Goal: Answer question/provide support: Answer question/provide support

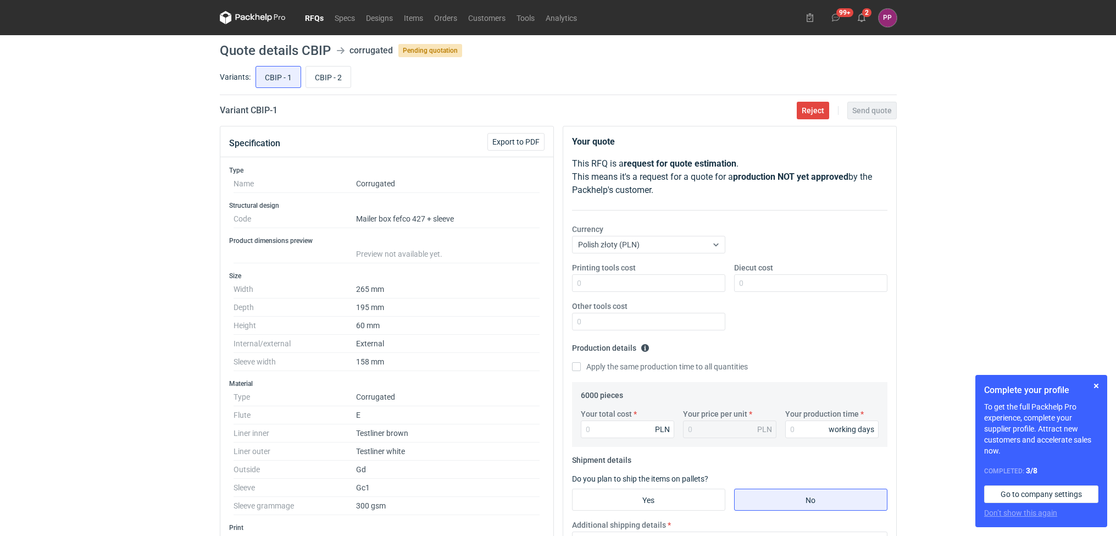
scroll to position [76, 0]
click at [551, 383] on button "button" at bounding box center [1096, 385] width 13 height 13
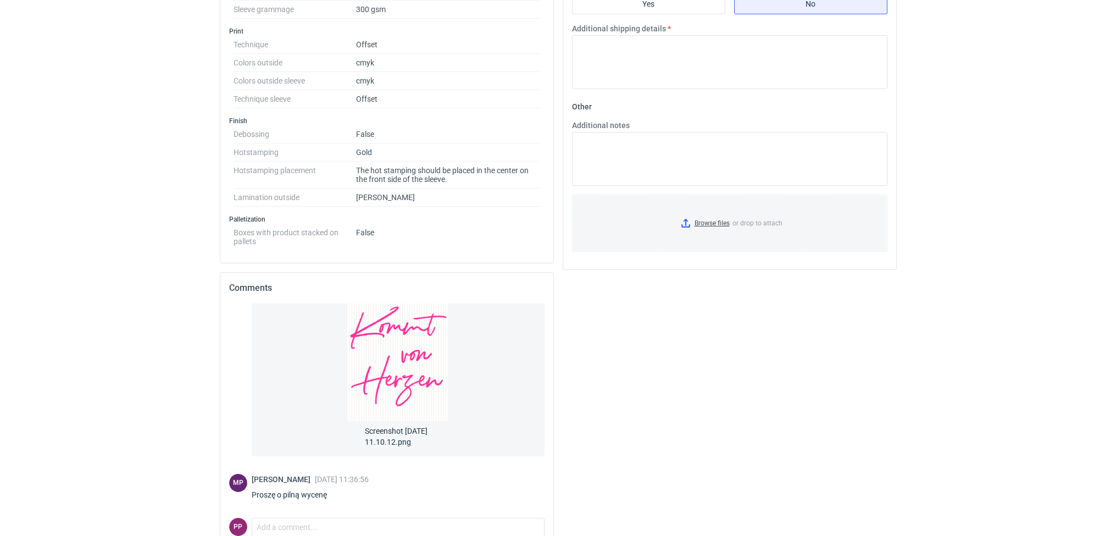
scroll to position [560, 0]
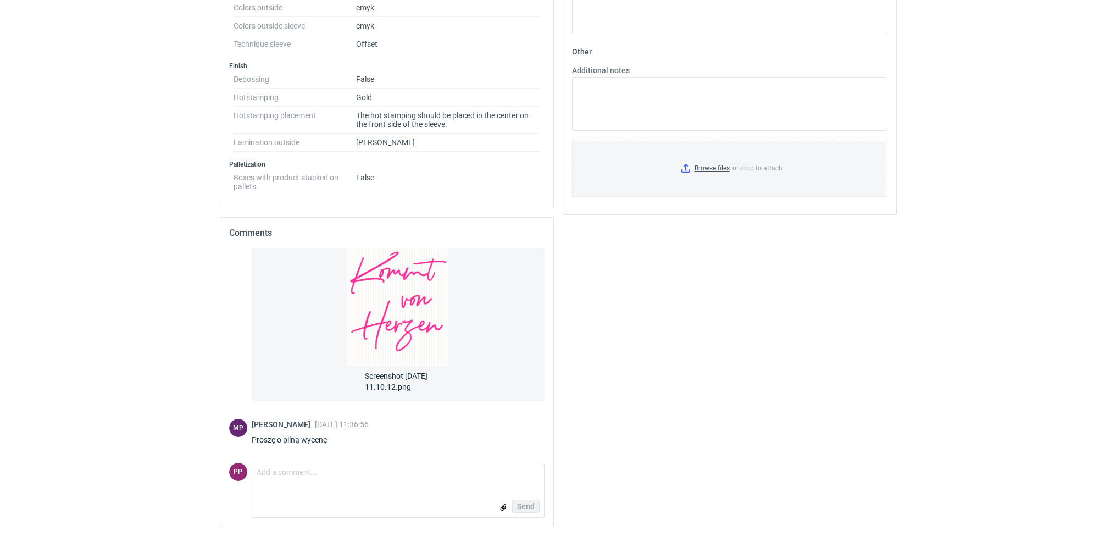
click at [377, 468] on form "Comment message Send" at bounding box center [398, 490] width 293 height 55
click at [380, 468] on textarea "Comment message" at bounding box center [398, 474] width 292 height 23
type textarea "wycena jest w dziale kalkulacji, proszę o cierpliwość"
click at [536, 468] on button "Send" at bounding box center [525, 506] width 27 height 13
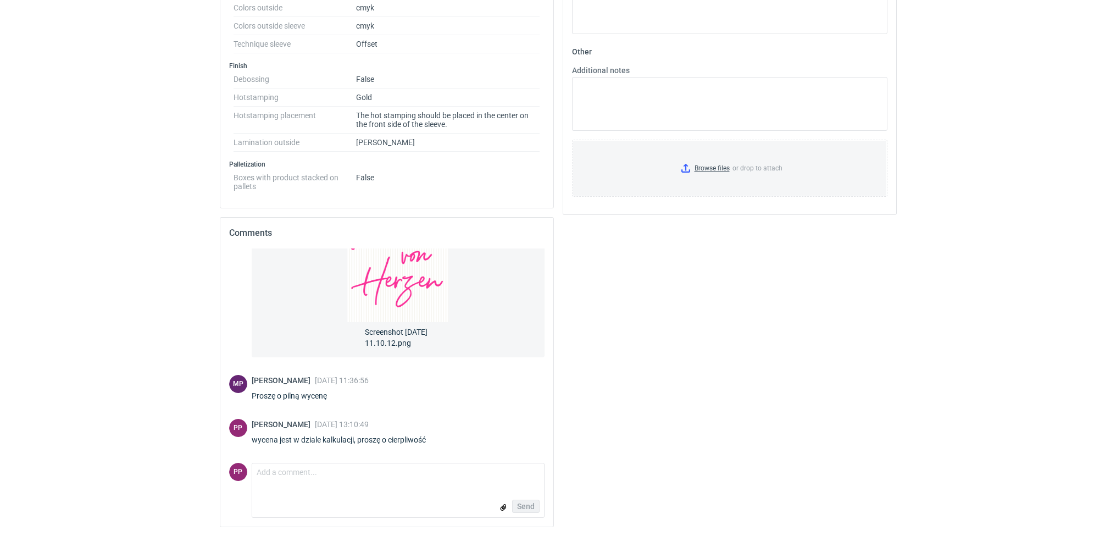
scroll to position [0, 0]
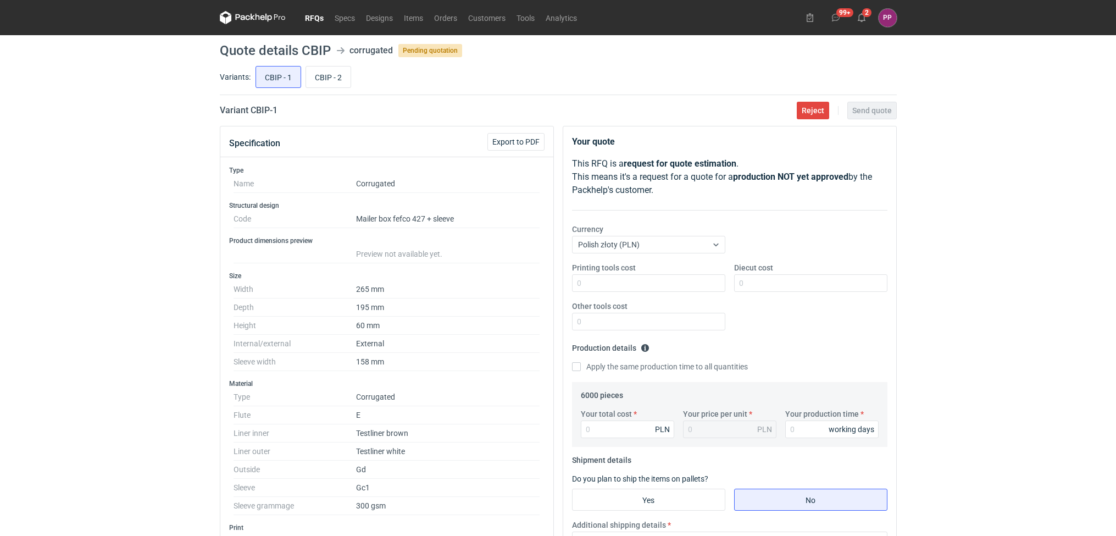
click at [310, 12] on link "RFQs" at bounding box center [315, 17] width 30 height 13
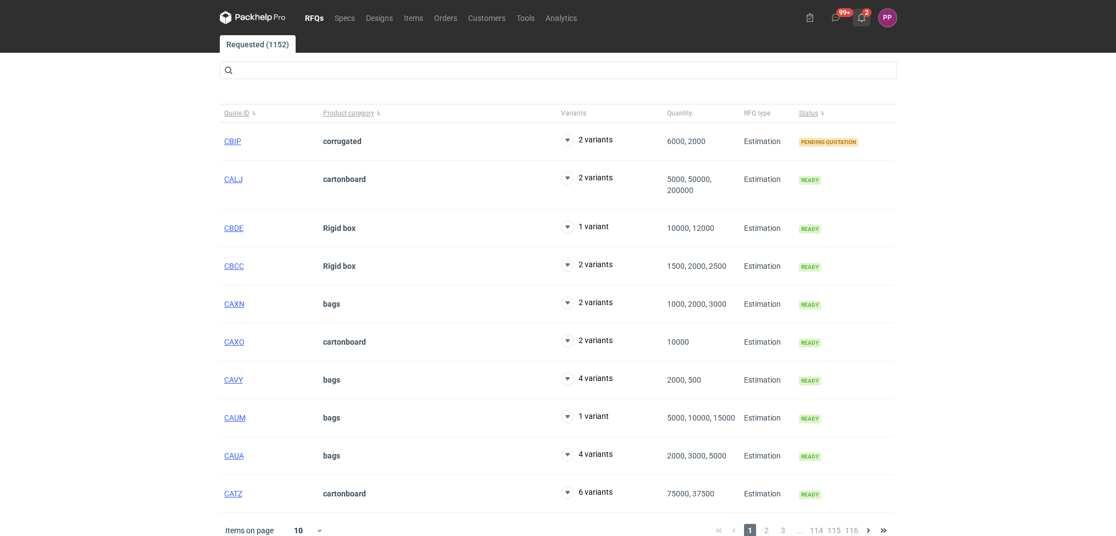
click at [551, 19] on icon at bounding box center [862, 17] width 9 height 9
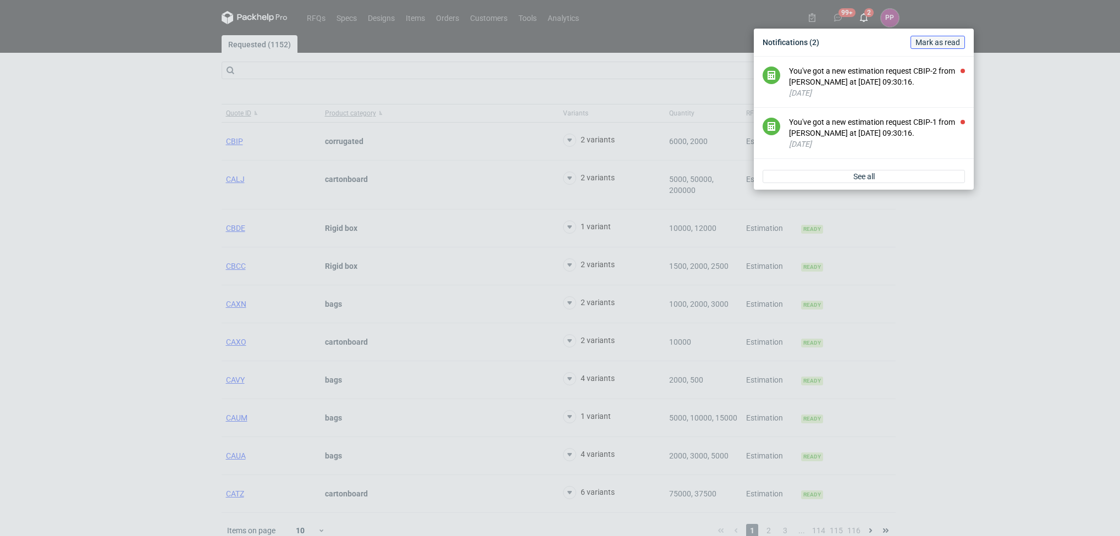
click at [551, 38] on span "Mark as read" at bounding box center [937, 42] width 45 height 8
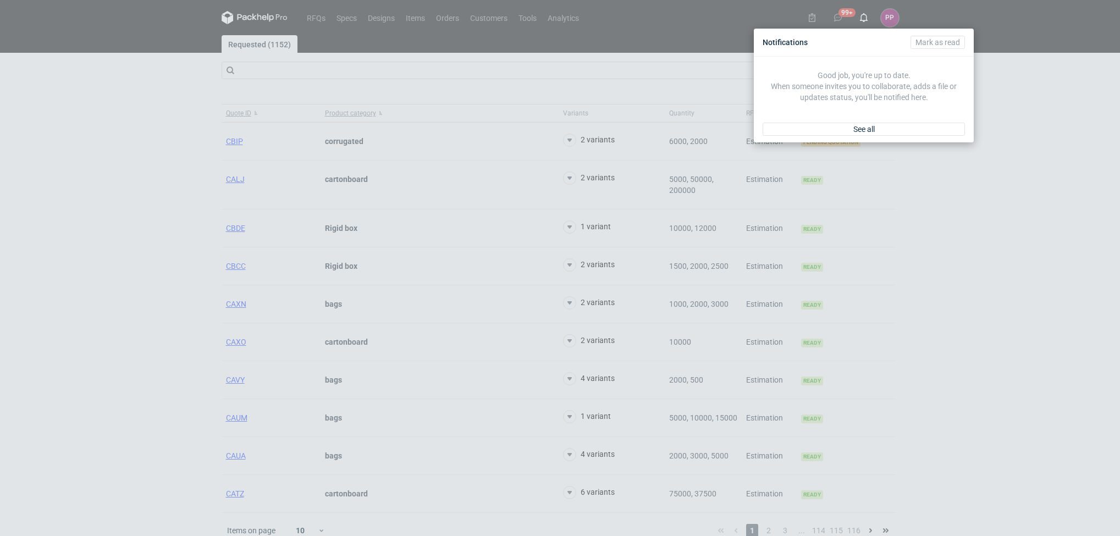
click at [551, 9] on div "Notifications [PERSON_NAME] as read Good job, you're up to date. When someone i…" at bounding box center [560, 268] width 1120 height 536
